Goal: Information Seeking & Learning: Learn about a topic

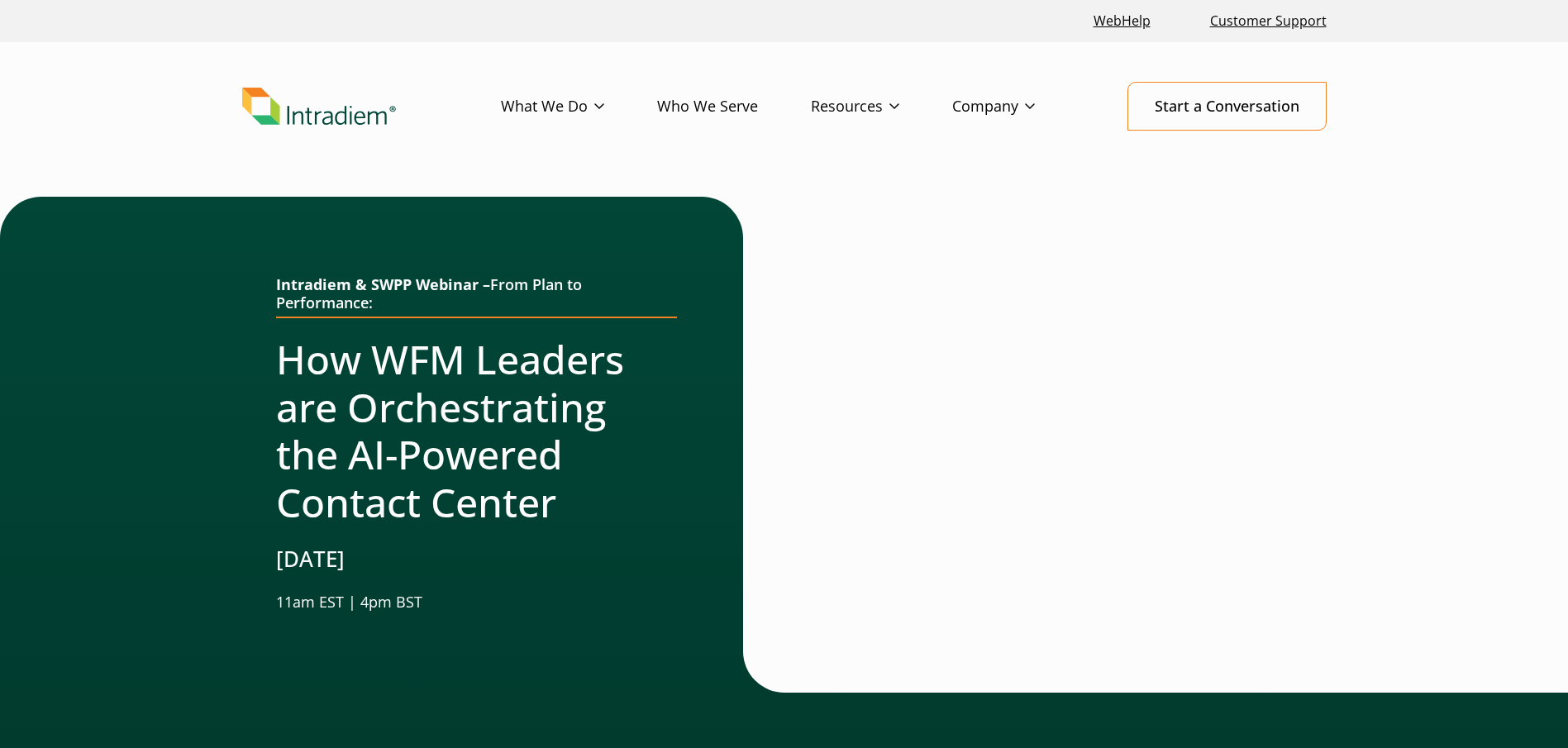
drag, startPoint x: 987, startPoint y: 248, endPoint x: 989, endPoint y: 239, distance: 9.2
click at [987, 248] on div at bounding box center [1039, 445] width 508 height 496
click at [833, 145] on link "Blog" at bounding box center [825, 140] width 28 height 18
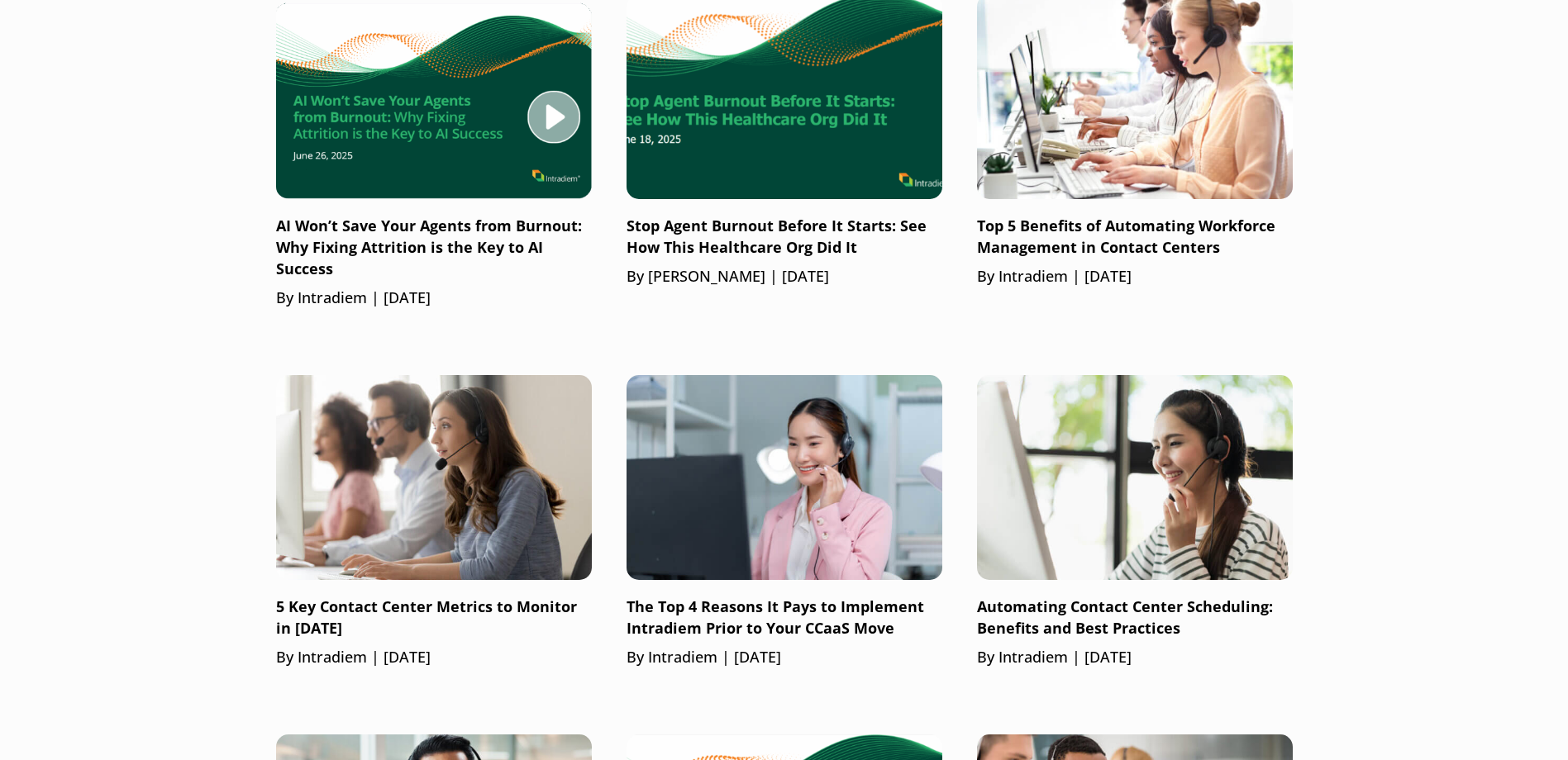
scroll to position [1570, 0]
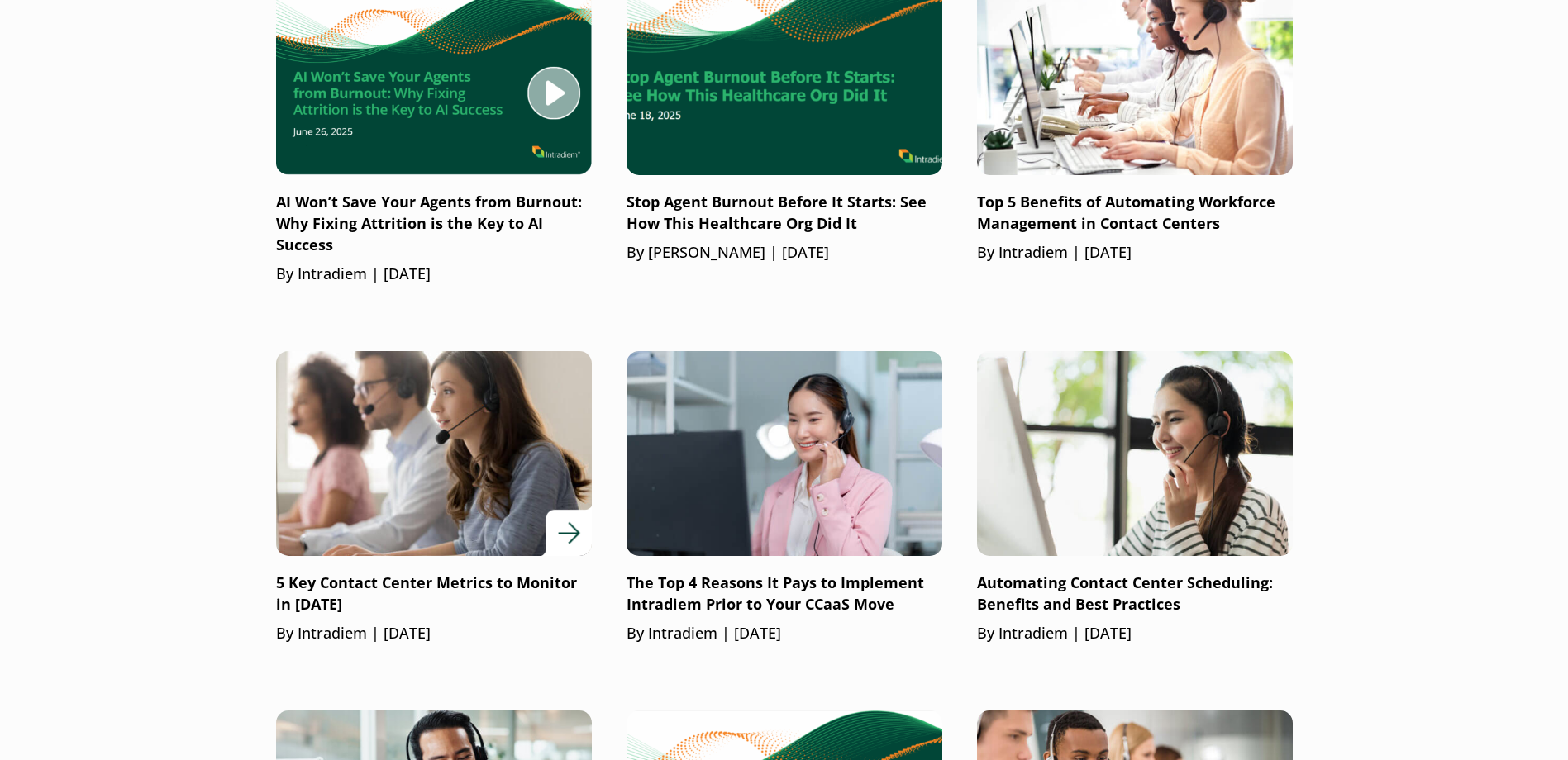
click at [310, 586] on p "5 Key Contact Center Metrics to Monitor in [DATE]" at bounding box center [434, 594] width 315 height 43
